Goal: Navigation & Orientation: Find specific page/section

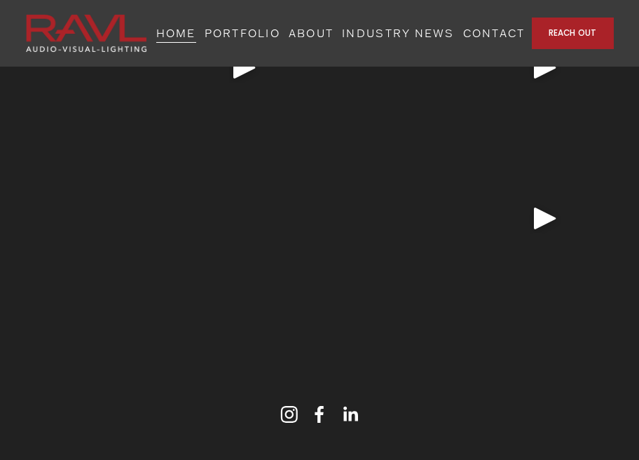
scroll to position [3846, 0]
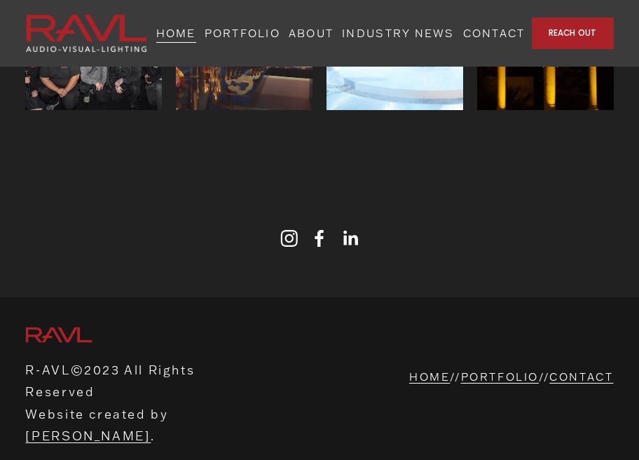
scroll to position [3968, 0]
click at [334, 35] on link "ABOUT" at bounding box center [311, 32] width 45 height 21
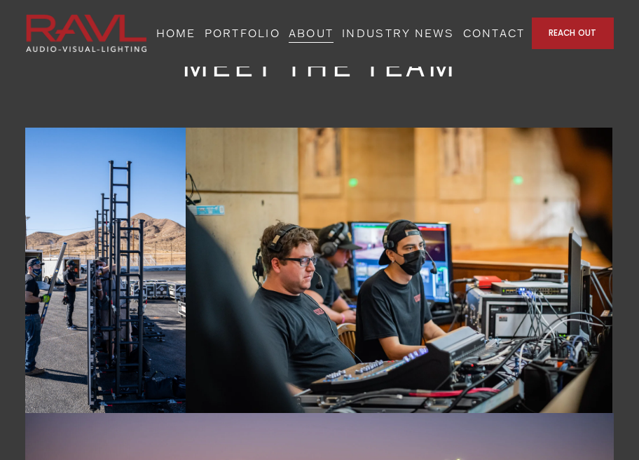
scroll to position [1431, 0]
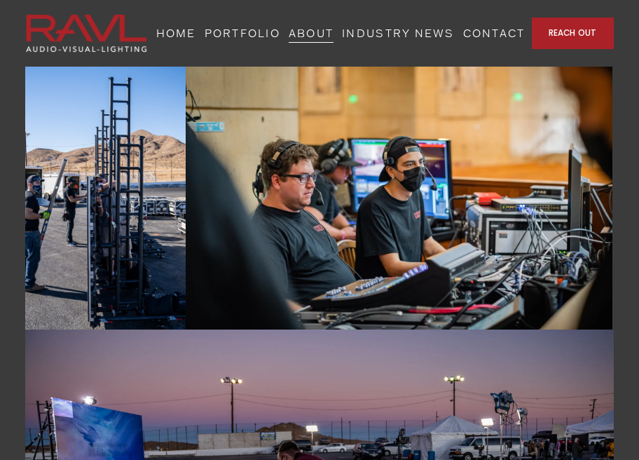
click at [346, 224] on img at bounding box center [399, 186] width 427 height 285
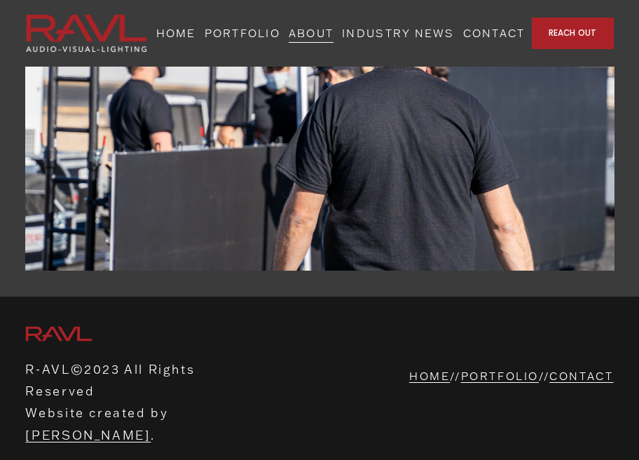
scroll to position [5076, 0]
